Goal: Information Seeking & Learning: Learn about a topic

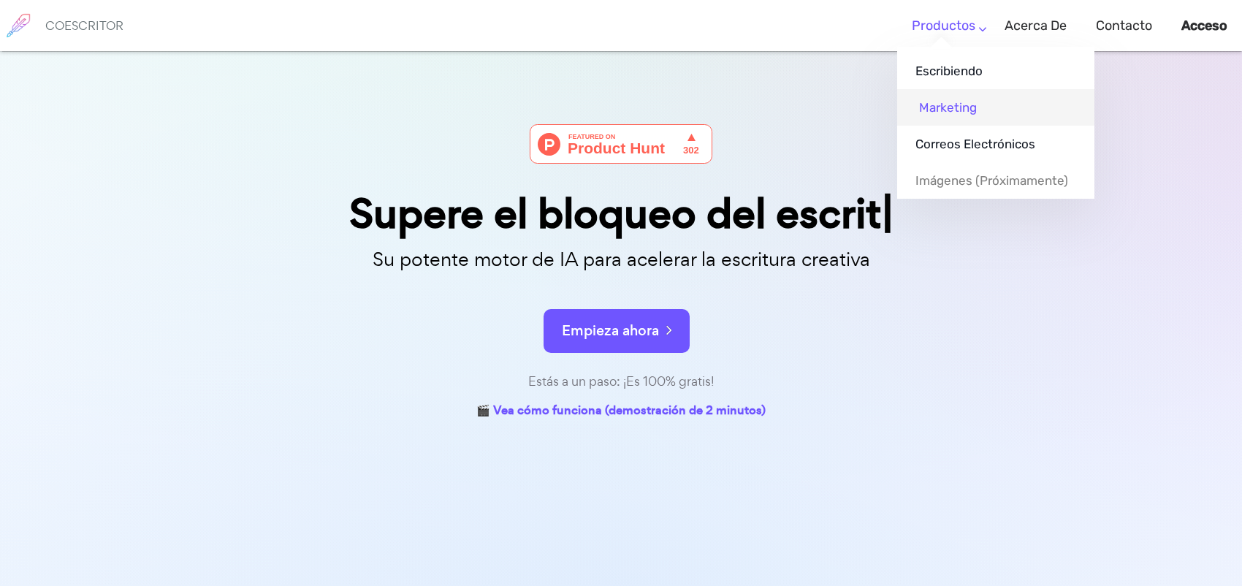
click at [960, 111] on font "Marketing" at bounding box center [948, 107] width 58 height 15
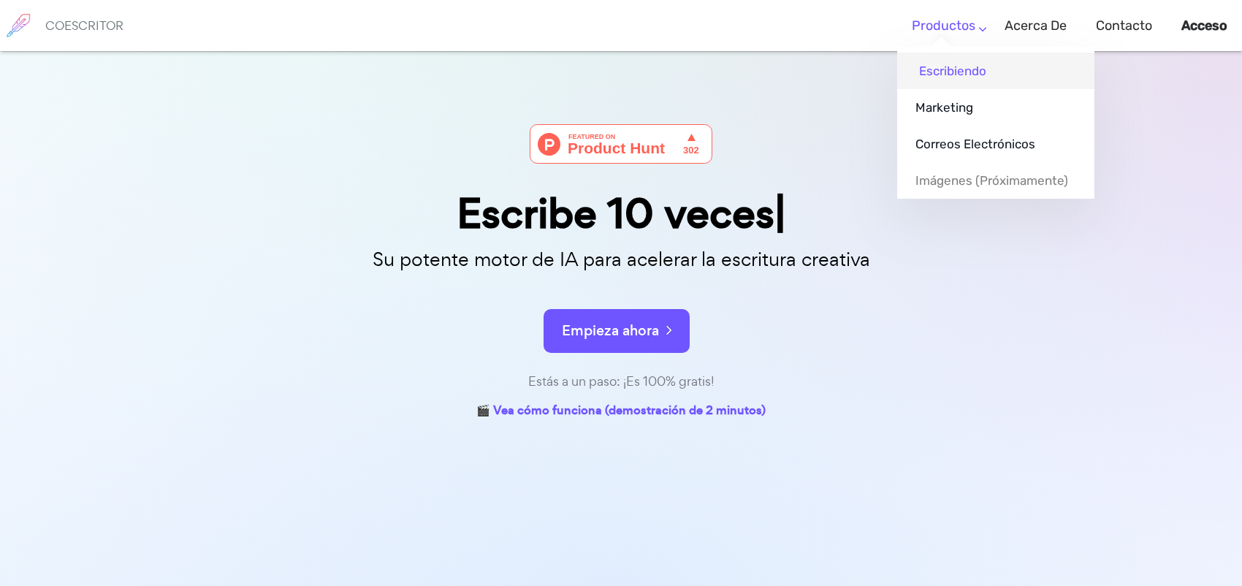
click at [955, 69] on font "Escribiendo" at bounding box center [952, 71] width 67 height 15
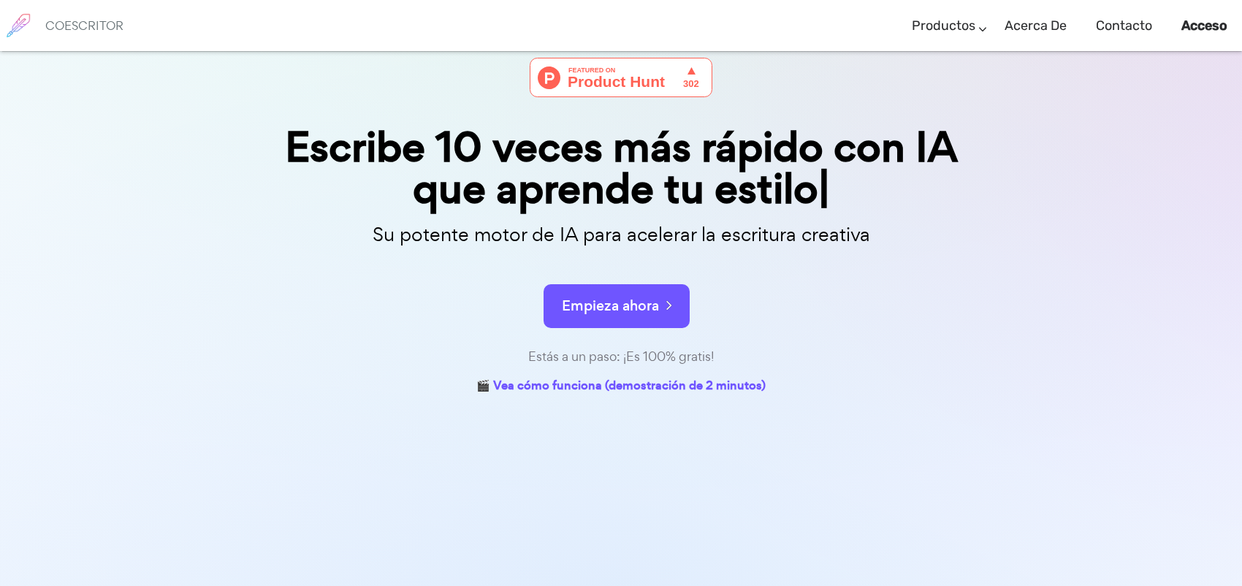
scroll to position [73, 0]
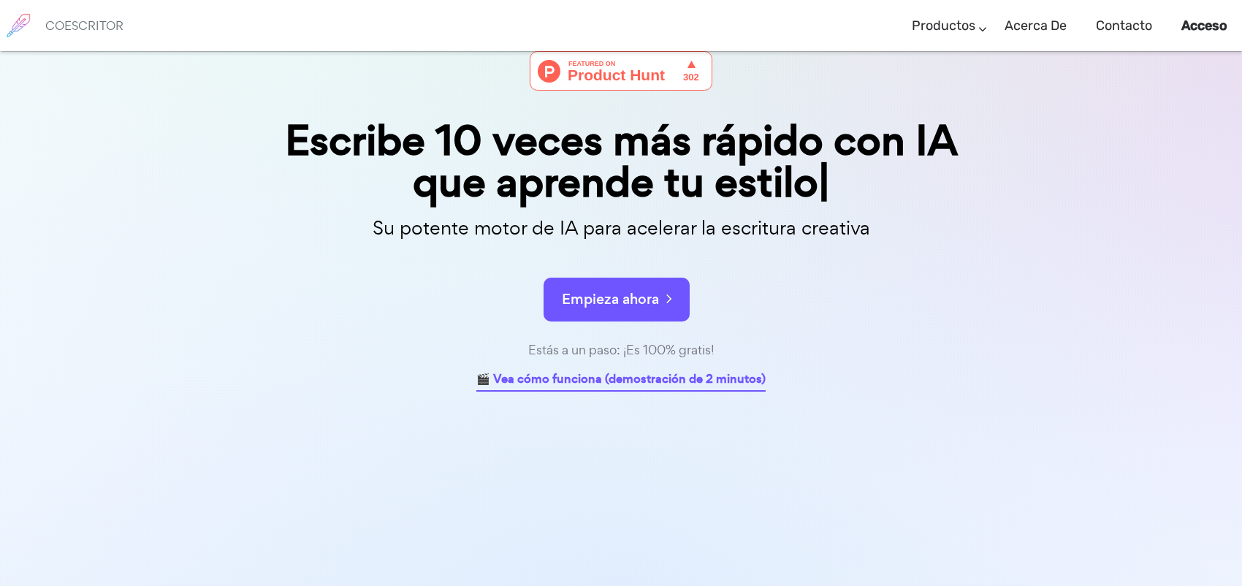
click at [655, 378] on font "🎬 Vea cómo funciona (demostración de 2 minutos)" at bounding box center [620, 378] width 289 height 17
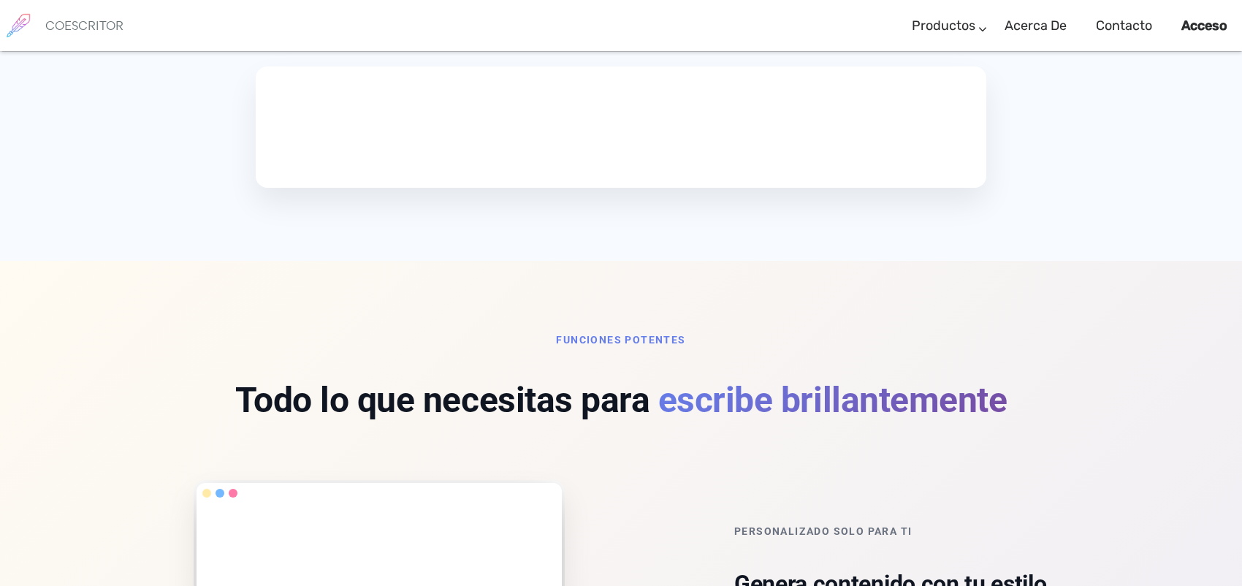
scroll to position [920, 0]
